Goal: Obtain resource: Obtain resource

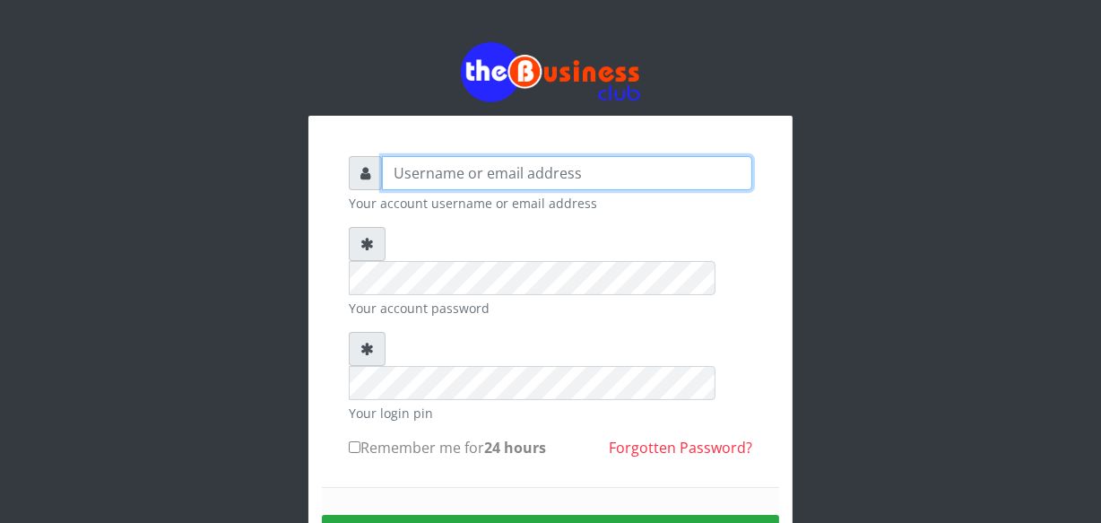
click at [436, 164] on input "text" at bounding box center [567, 173] width 370 height 34
type input "jossy"
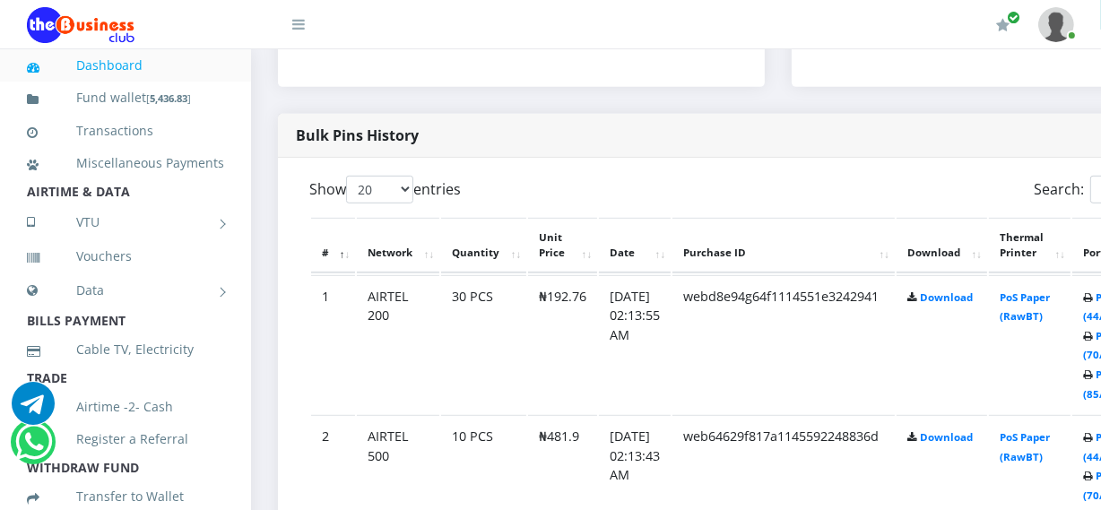
scroll to position [879, 0]
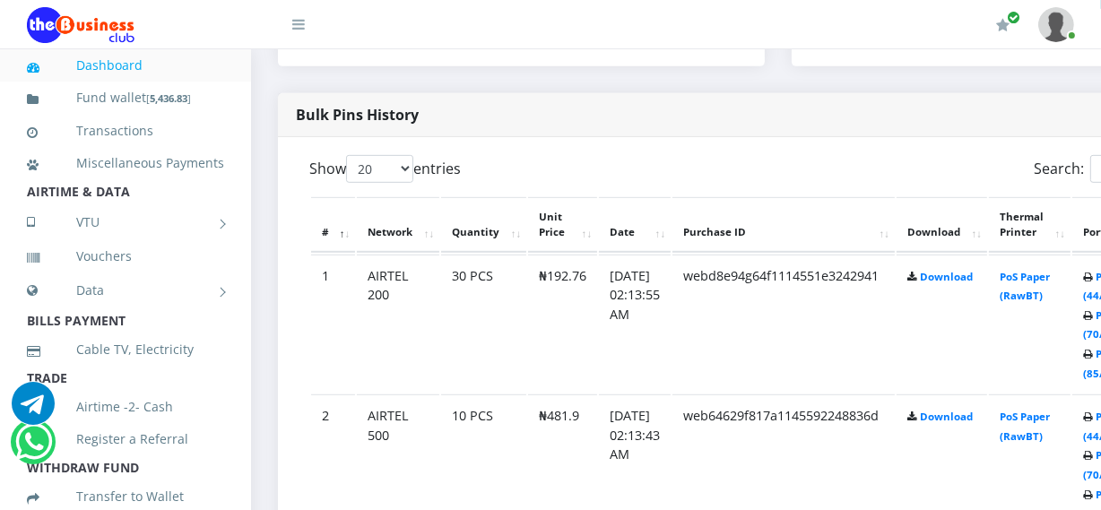
click at [449, 289] on td "30 PCS" at bounding box center [483, 324] width 85 height 139
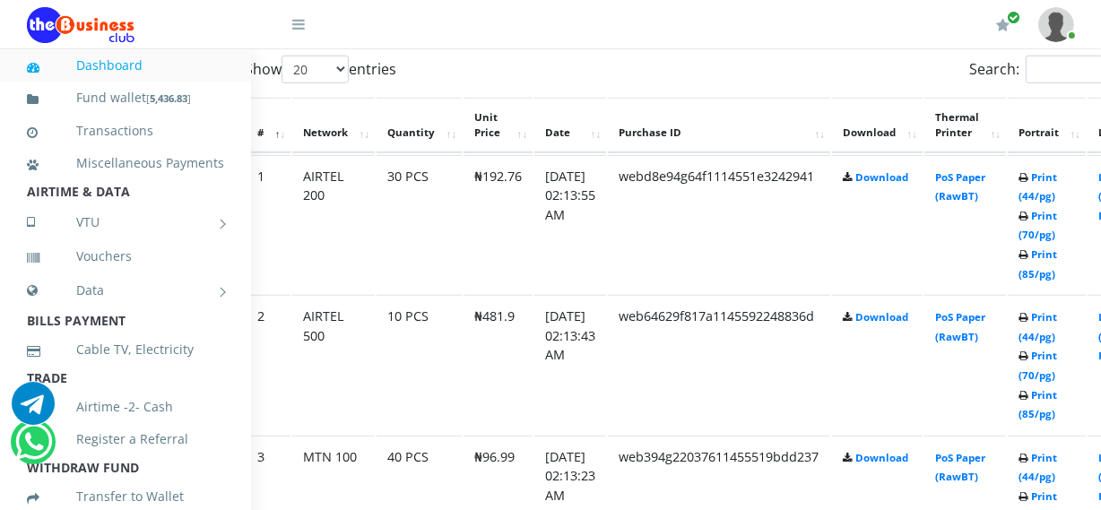
scroll to position [977, 65]
click at [1057, 241] on link "Print (70/pg)" at bounding box center [1037, 227] width 39 height 33
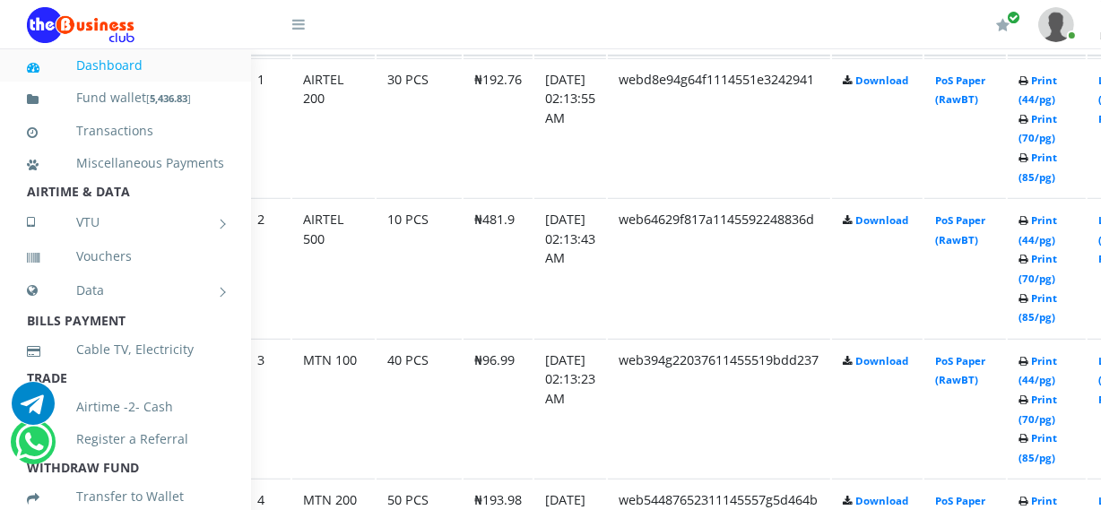
scroll to position [1108, 65]
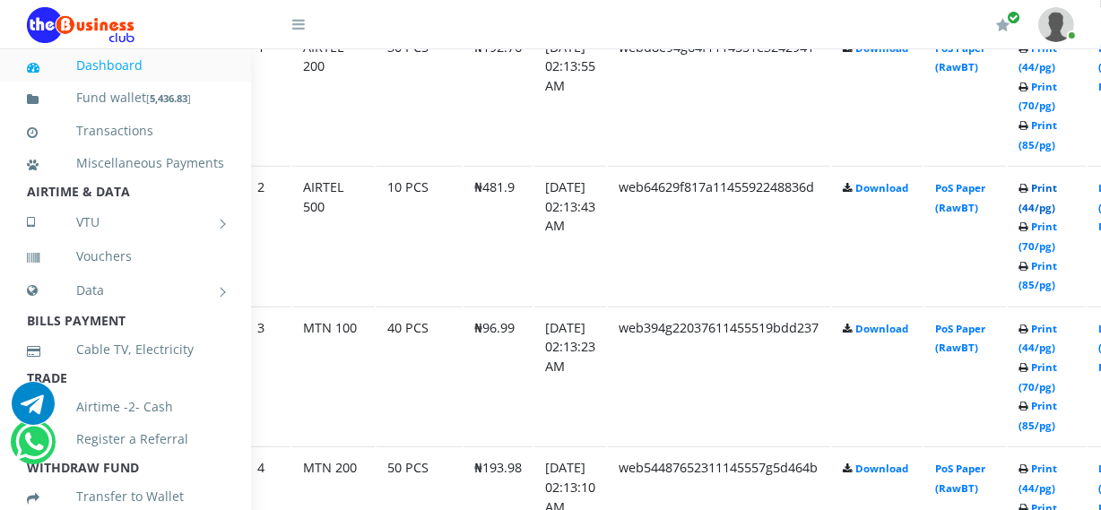
click at [1057, 205] on link "Print (44/pg)" at bounding box center [1037, 197] width 39 height 33
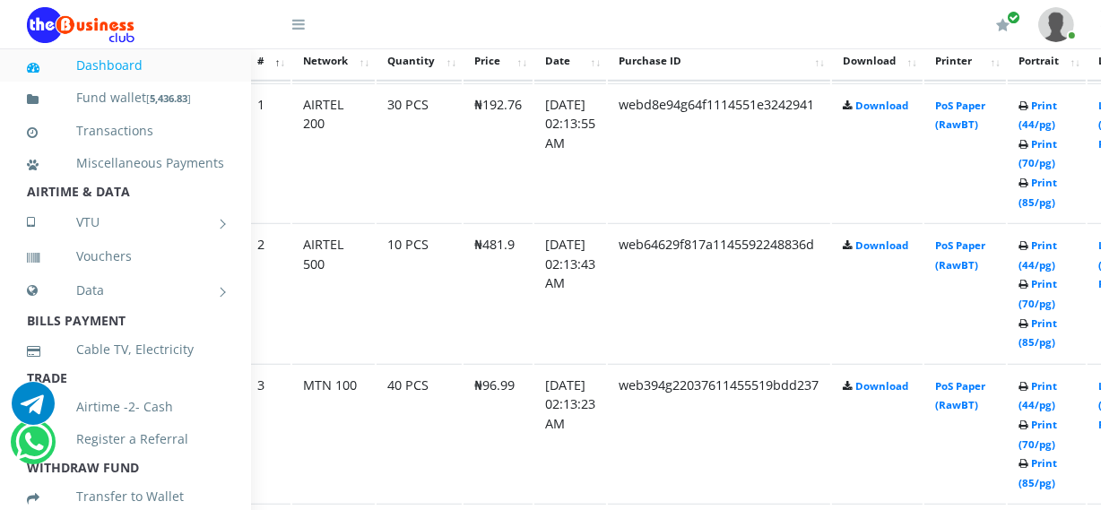
scroll to position [1108, 65]
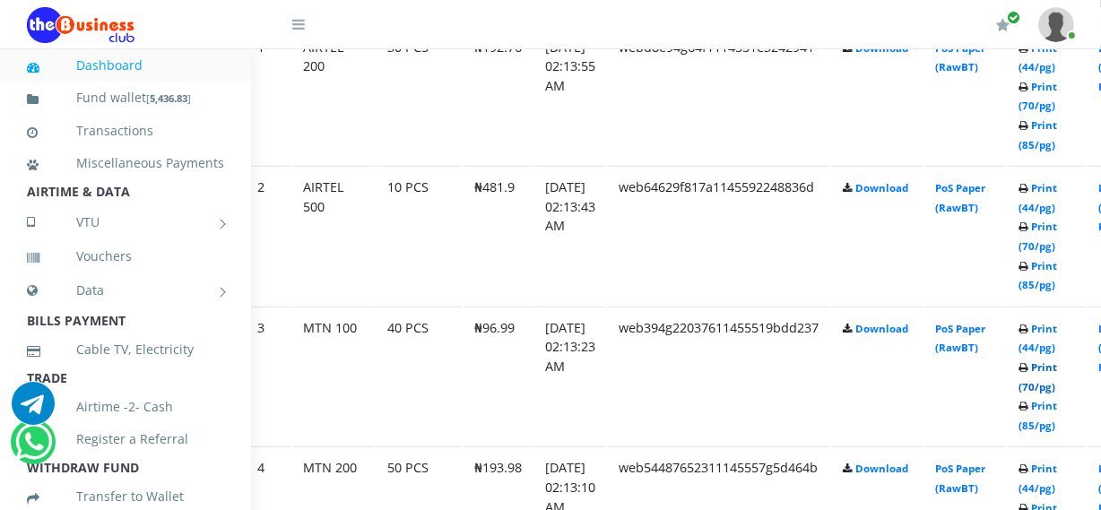
click at [1057, 383] on link "Print (70/pg)" at bounding box center [1037, 376] width 39 height 33
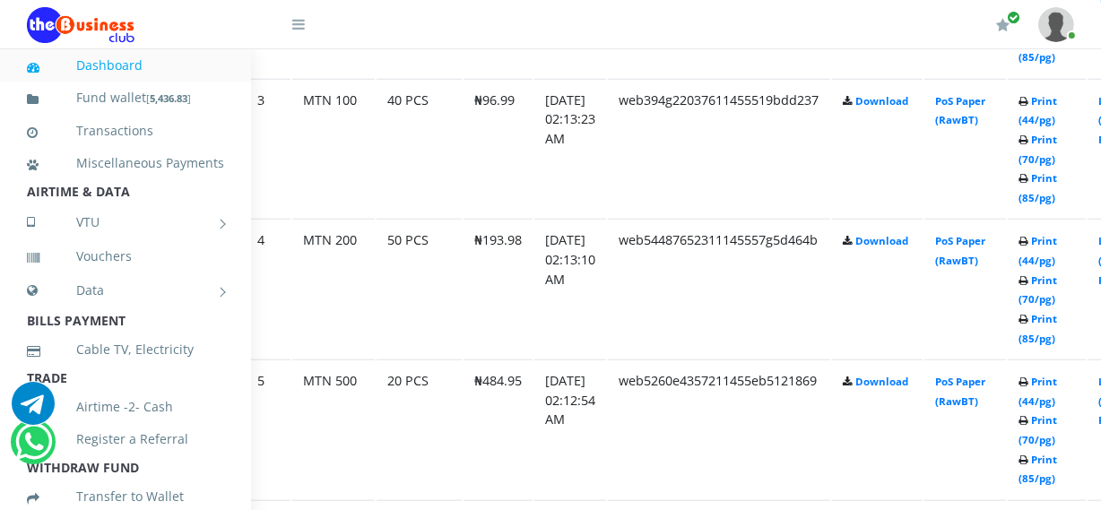
scroll to position [1369, 65]
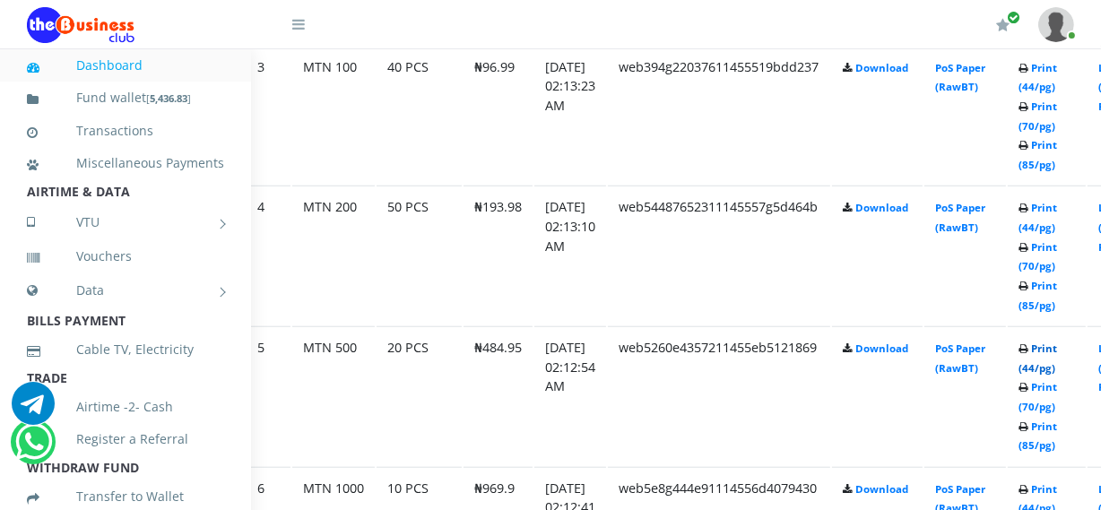
click at [1057, 366] on link "Print (44/pg)" at bounding box center [1037, 358] width 39 height 33
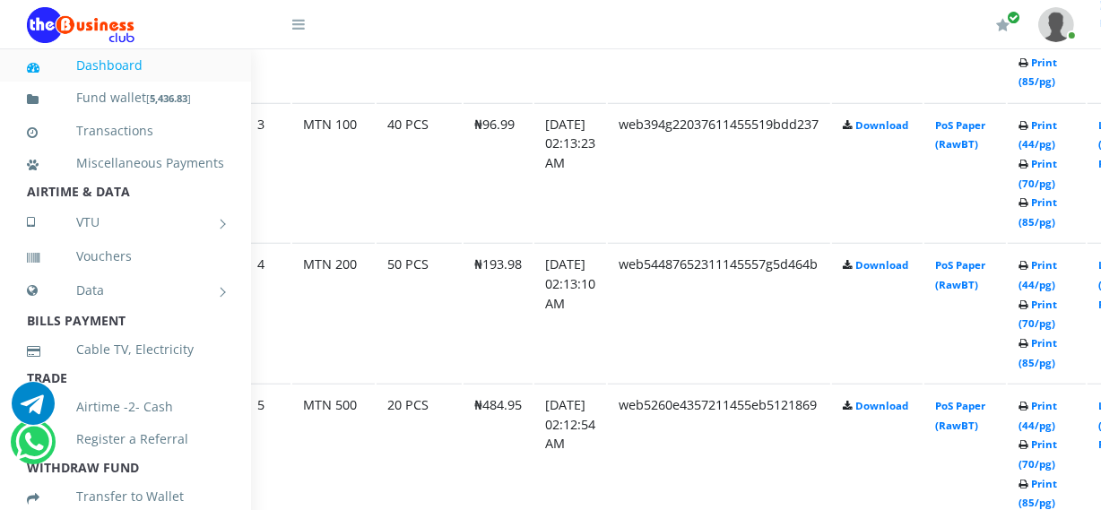
scroll to position [1369, 65]
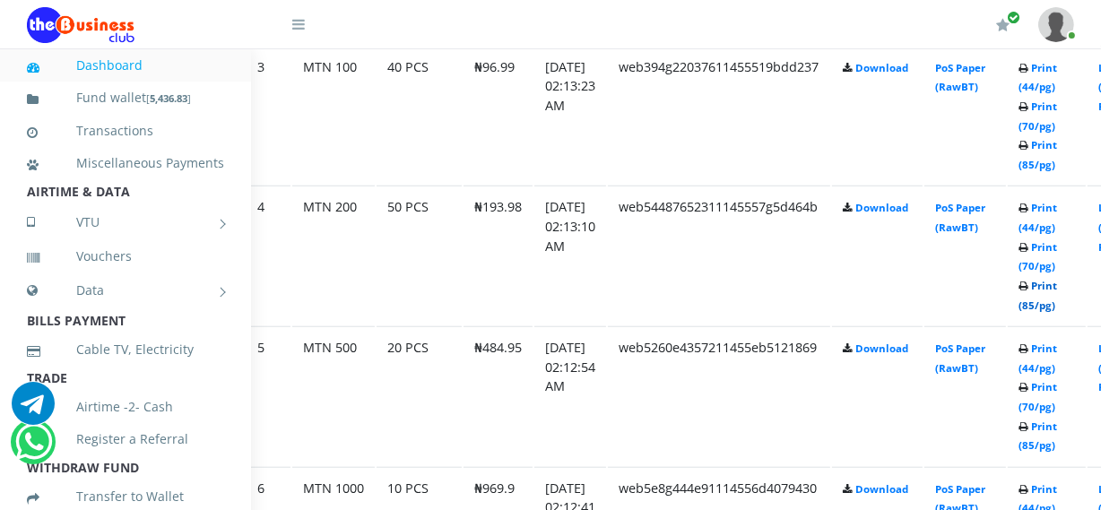
click at [1057, 298] on link "Print (85/pg)" at bounding box center [1037, 295] width 39 height 33
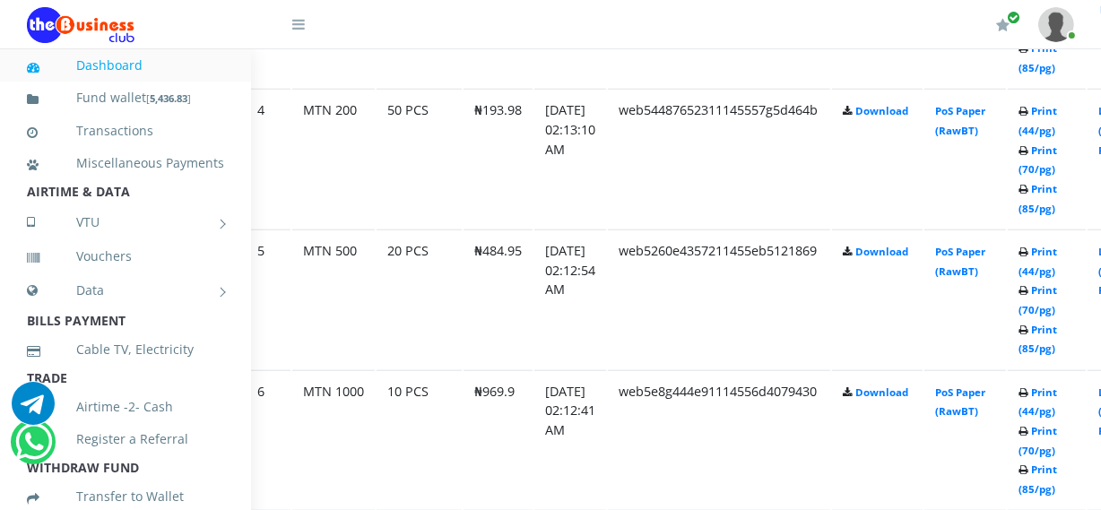
scroll to position [1467, 65]
click at [1057, 407] on link "Print (44/pg)" at bounding box center [1037, 401] width 39 height 33
